Goal: Transaction & Acquisition: Purchase product/service

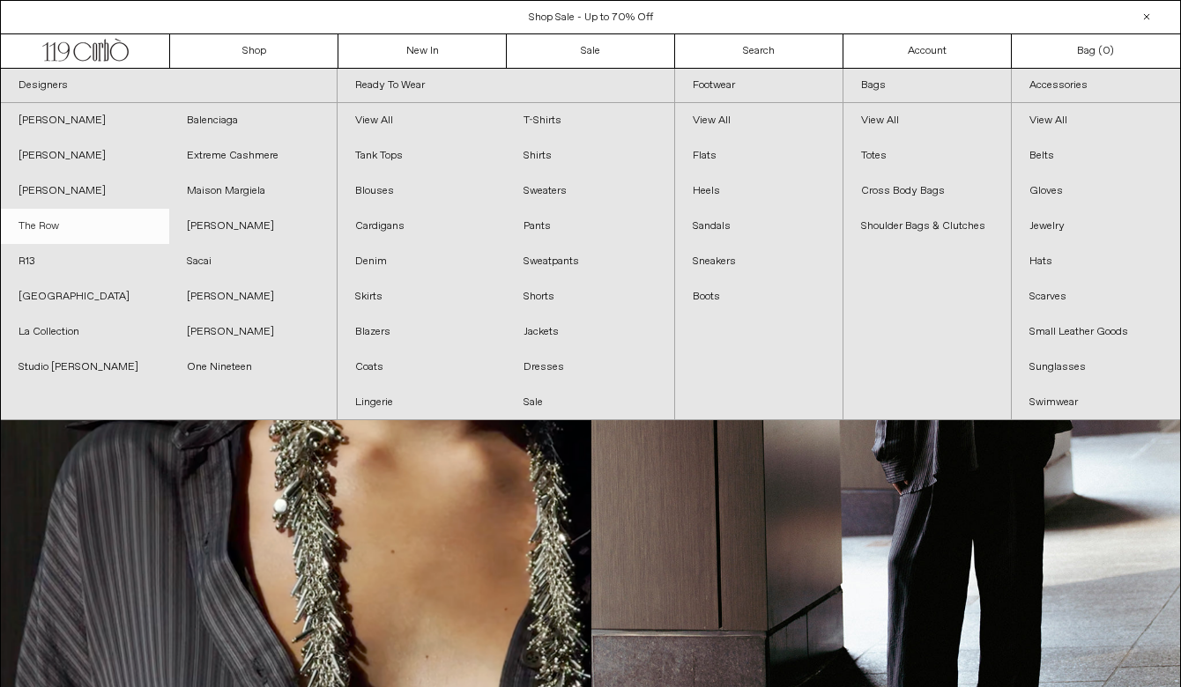
click at [58, 227] on link "The Row" at bounding box center [85, 226] width 168 height 35
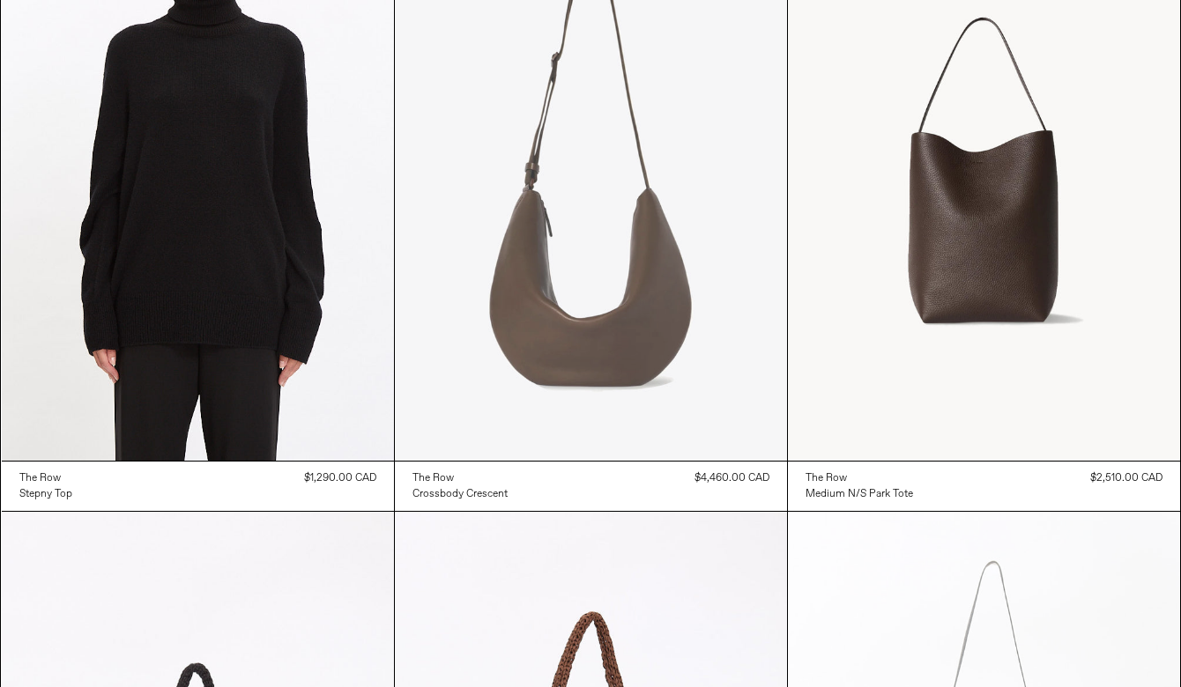
scroll to position [2136, 0]
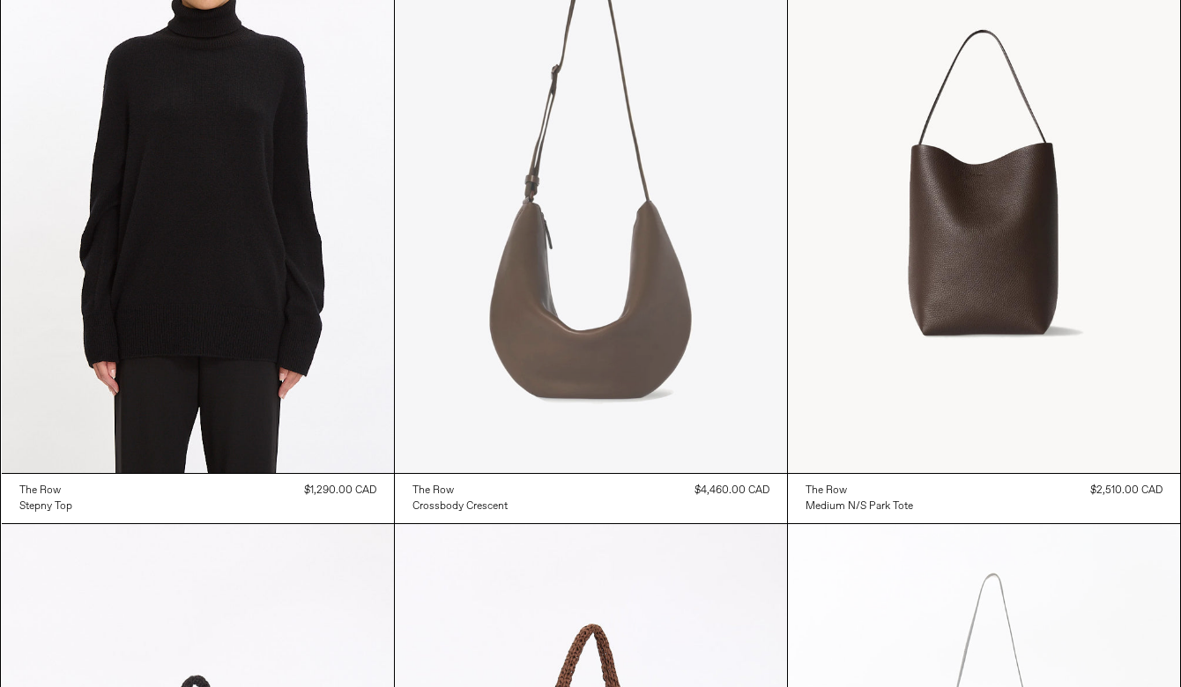
click at [598, 383] on at bounding box center [591, 179] width 392 height 589
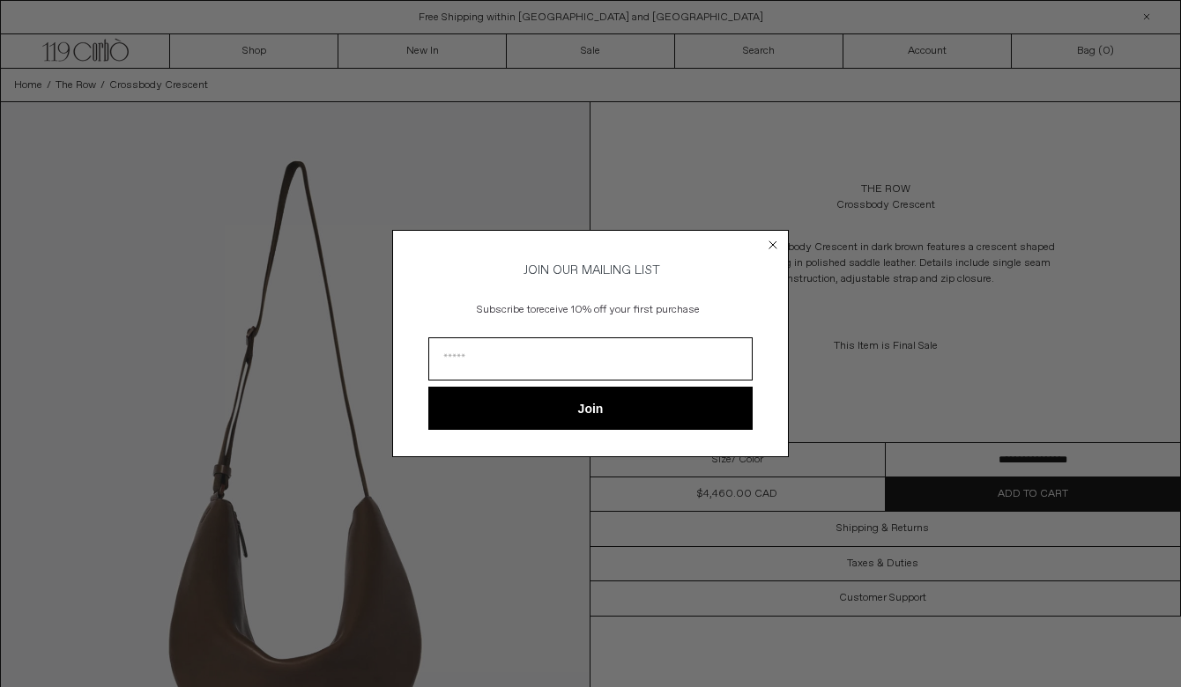
click at [771, 244] on circle "Close dialog" at bounding box center [773, 244] width 17 height 17
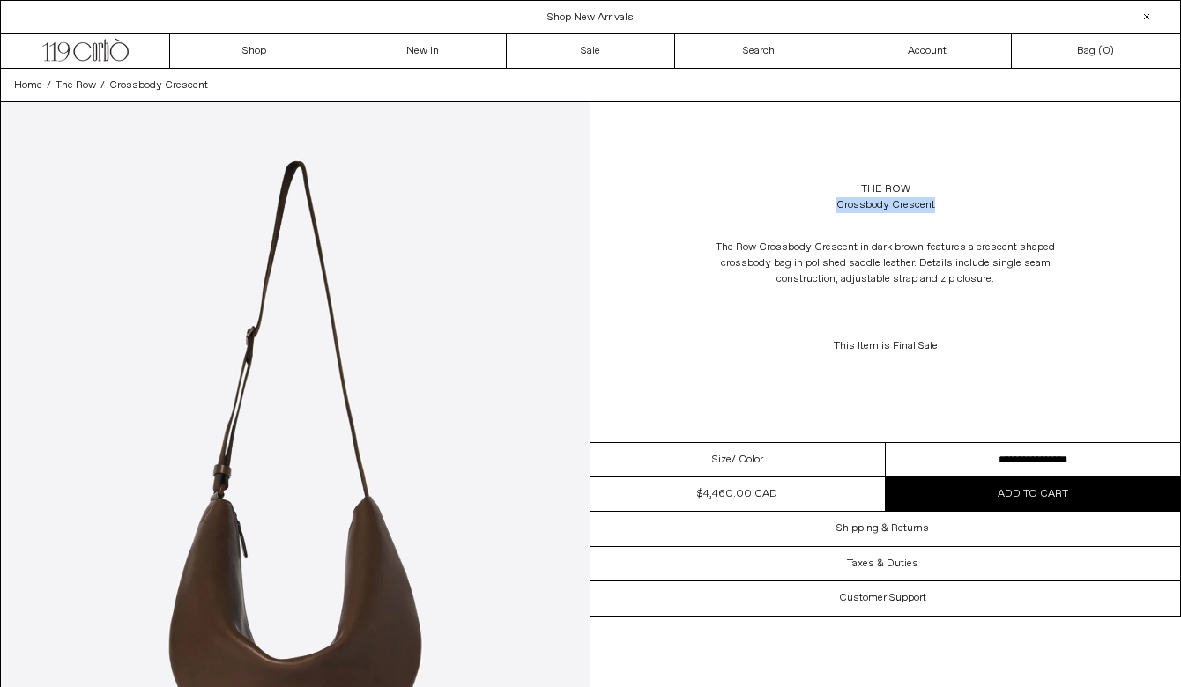
drag, startPoint x: 943, startPoint y: 205, endPoint x: 816, endPoint y: 201, distance: 127.0
click at [816, 201] on div "The Row Crossbody Crescent" at bounding box center [885, 197] width 590 height 49
copy div "Crossbody Crescent"
